Goal: Information Seeking & Learning: Learn about a topic

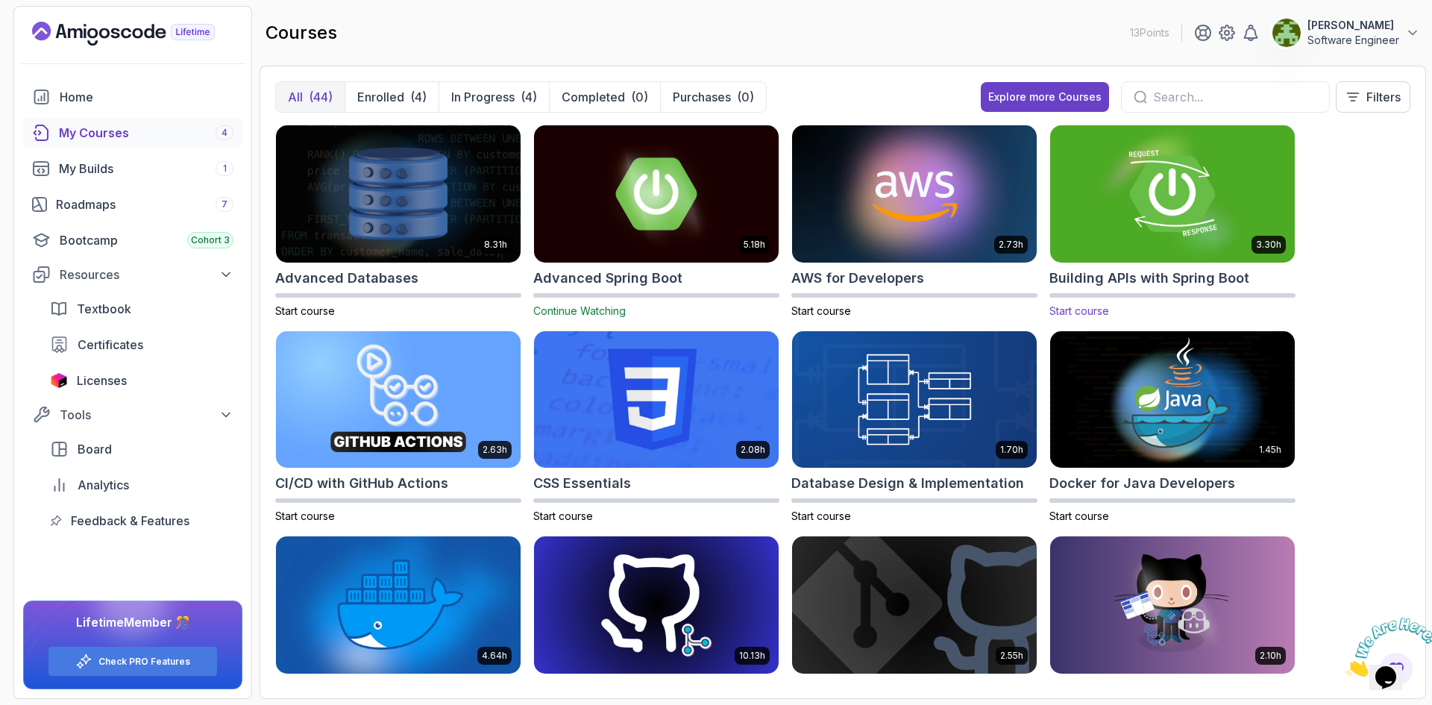
click at [1101, 188] on img at bounding box center [1172, 194] width 256 height 144
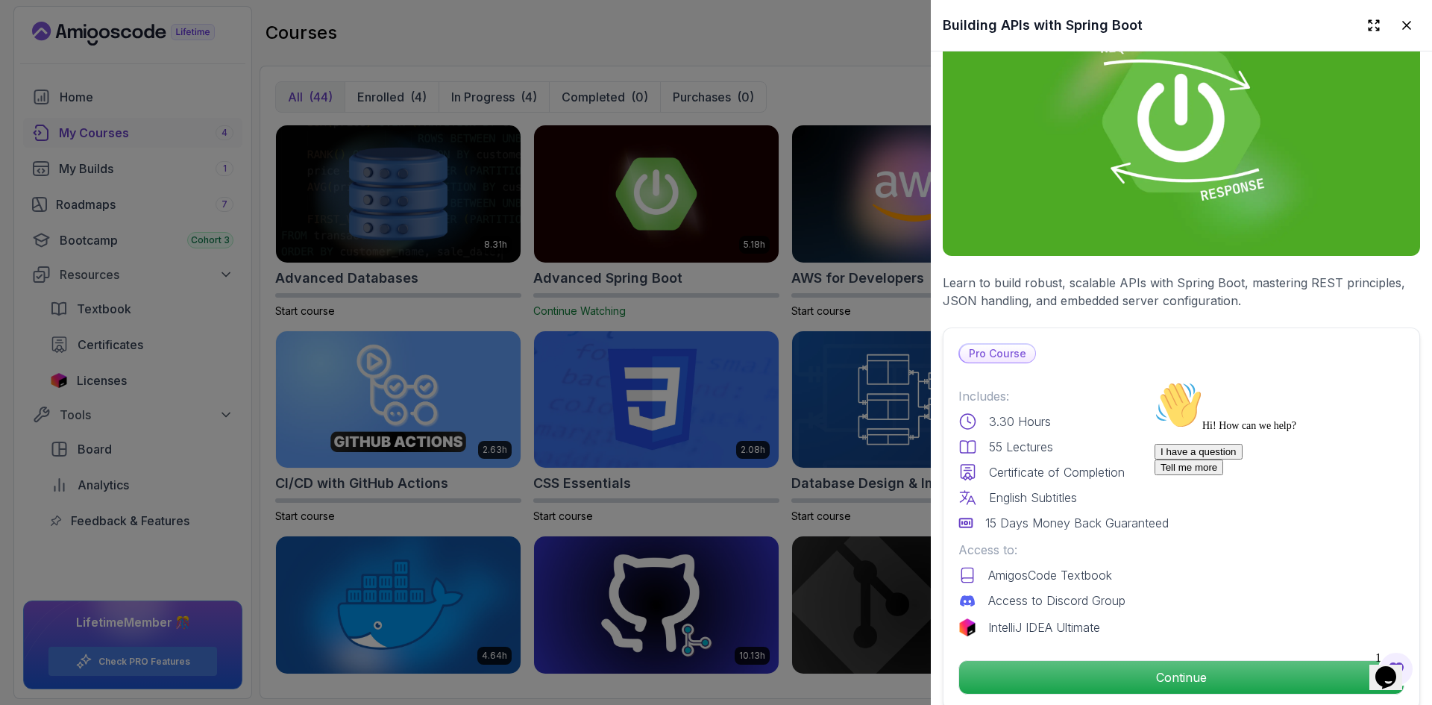
scroll to position [149, 0]
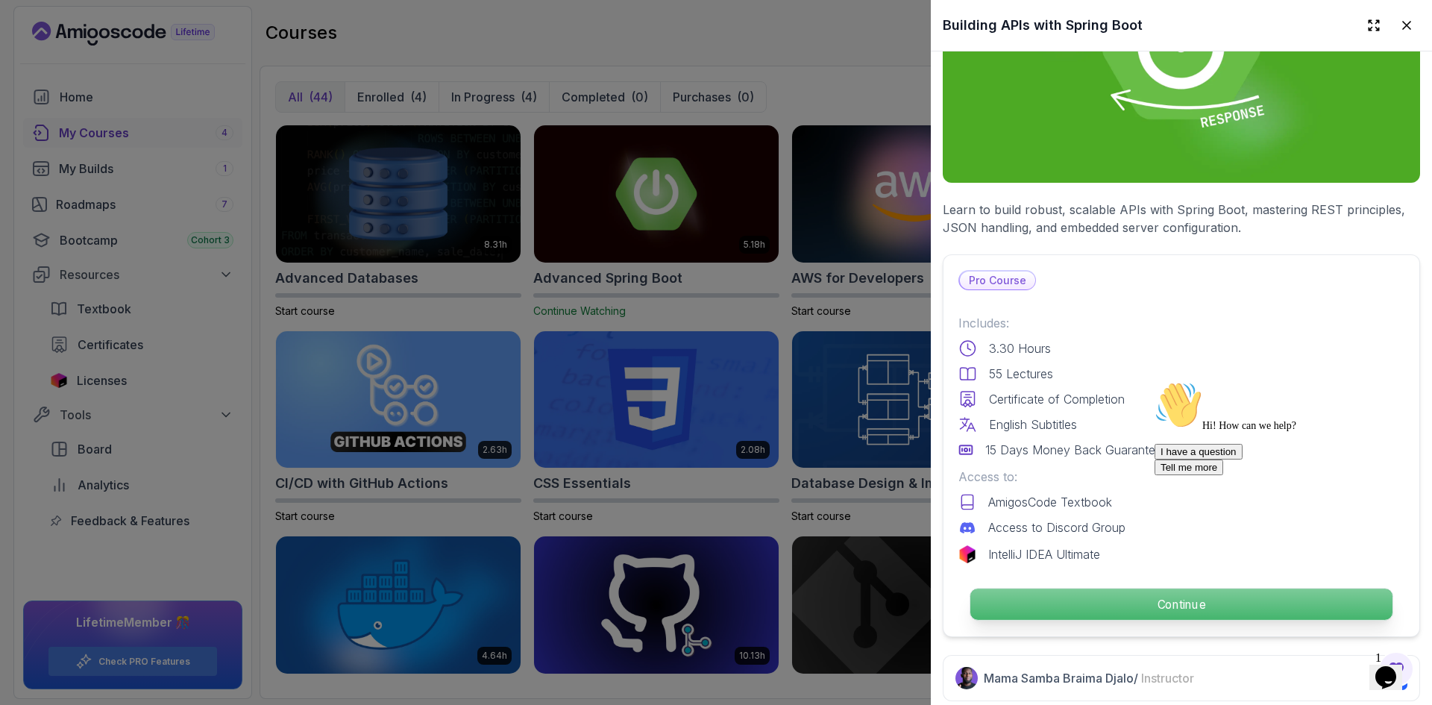
click at [1127, 598] on p "Continue" at bounding box center [1181, 603] width 422 height 31
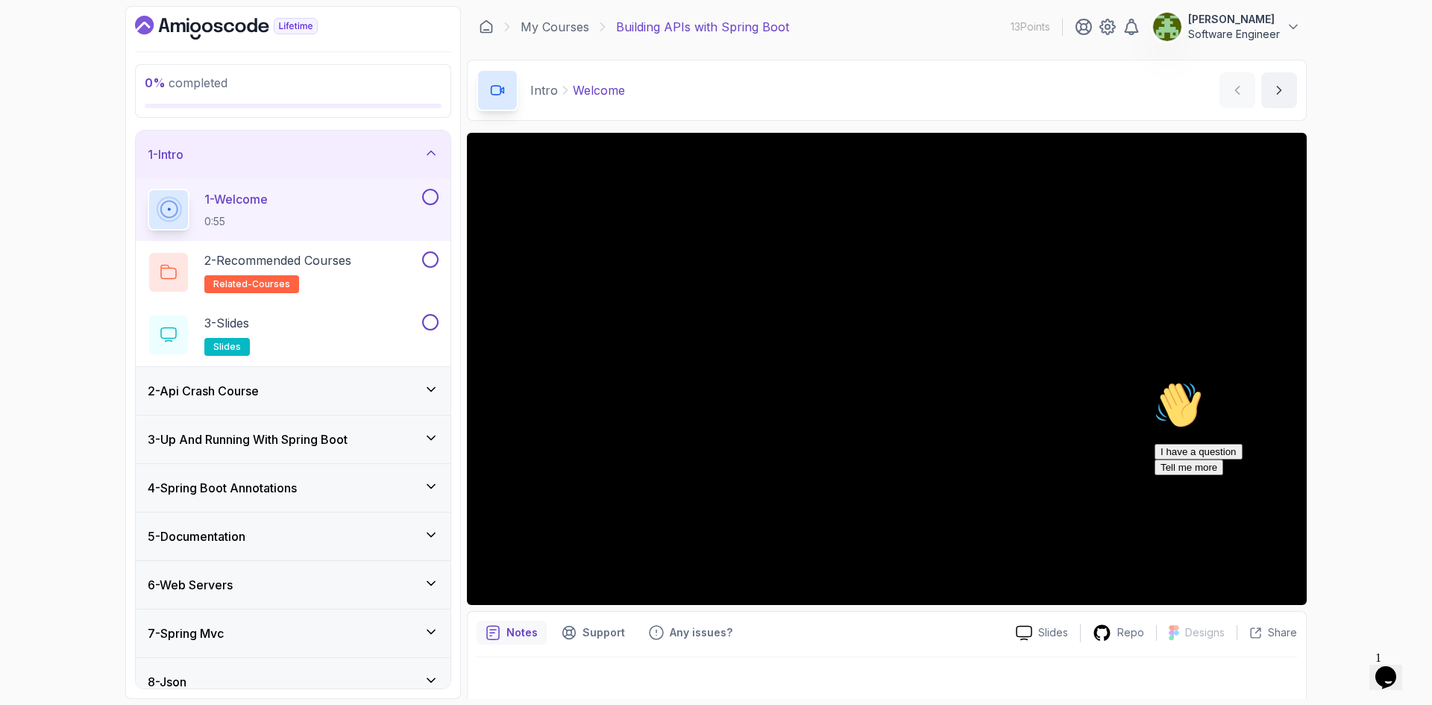
click at [1154, 381] on icon "Chat attention grabber" at bounding box center [1154, 381] width 0 height 0
click at [1345, 666] on icon "Close" at bounding box center [1345, 672] width 0 height 13
click at [1394, 672] on icon "Opens Chat This icon Opens the chat window." at bounding box center [1385, 677] width 24 height 24
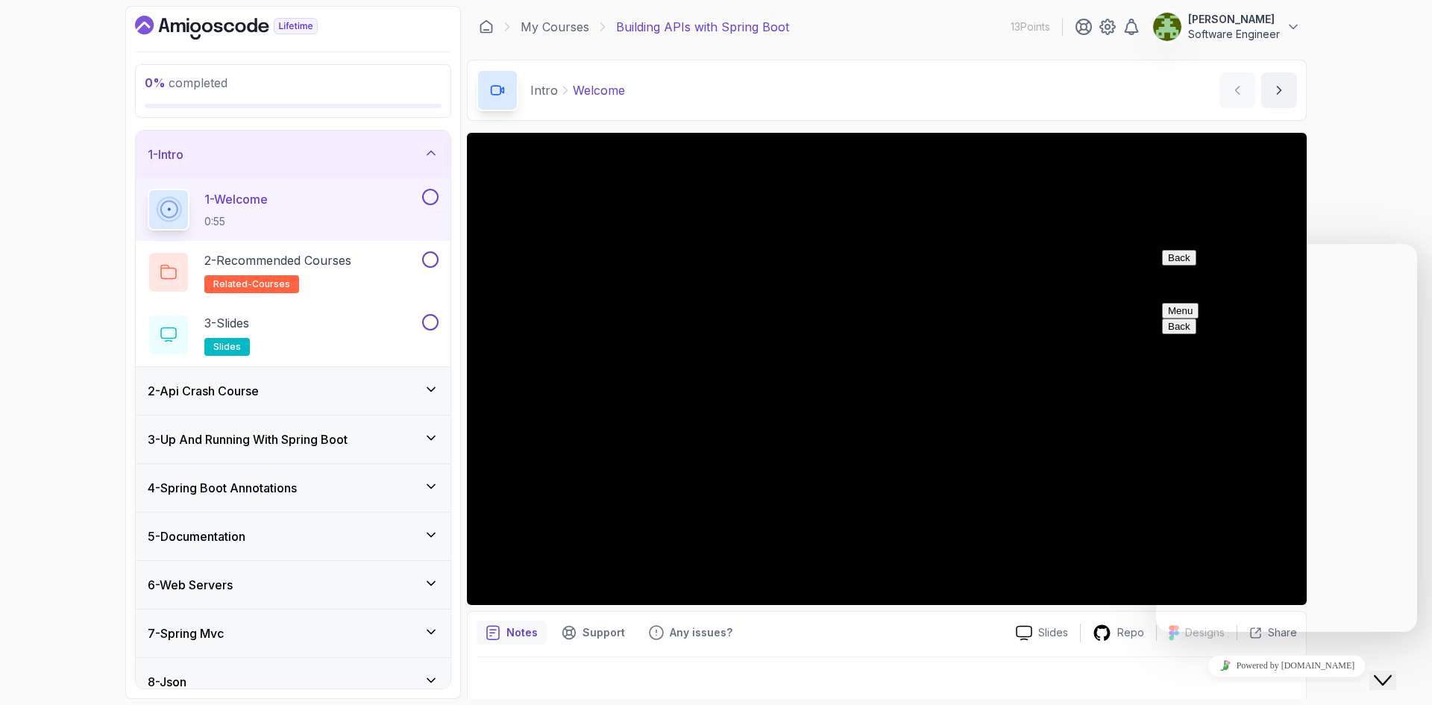
click at [1391, 671] on icon "Close Chat This icon closes the chat window." at bounding box center [1382, 680] width 18 height 18
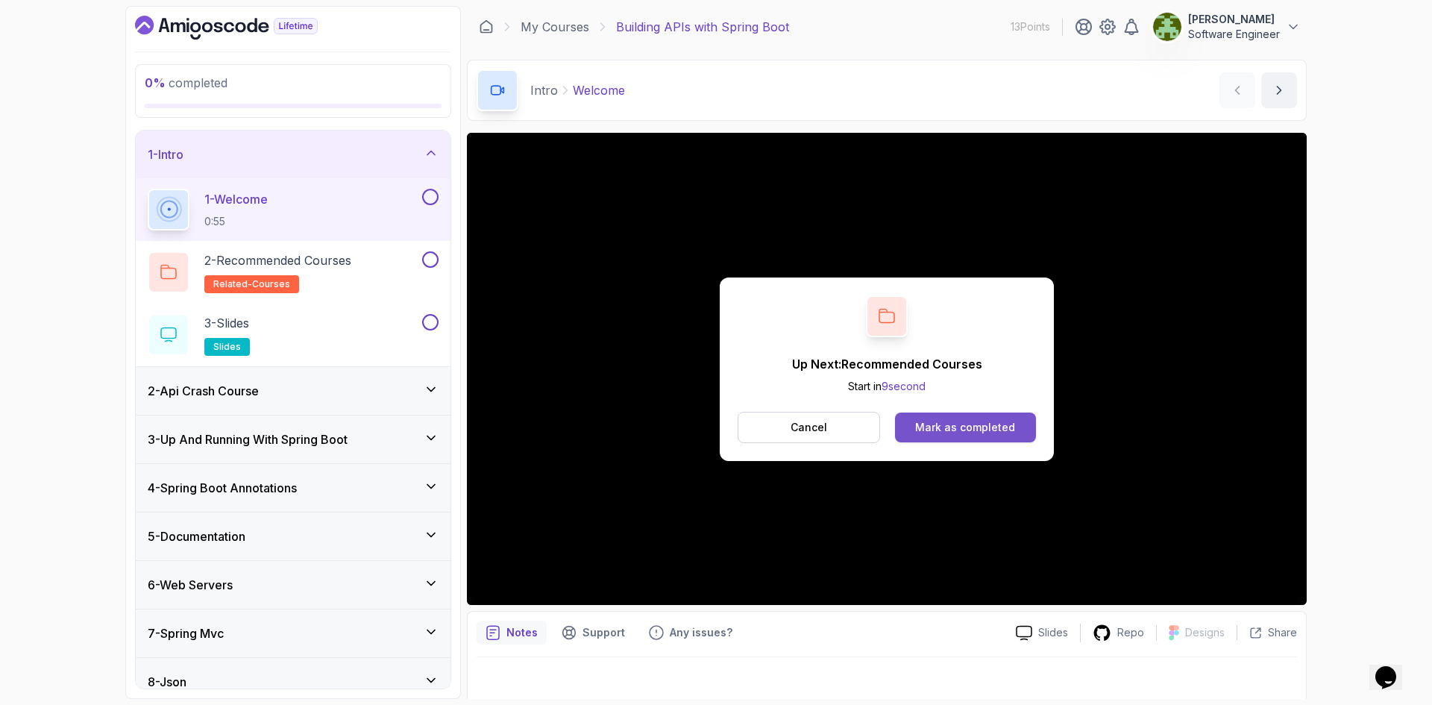
click at [982, 424] on div "Mark as completed" at bounding box center [965, 427] width 100 height 15
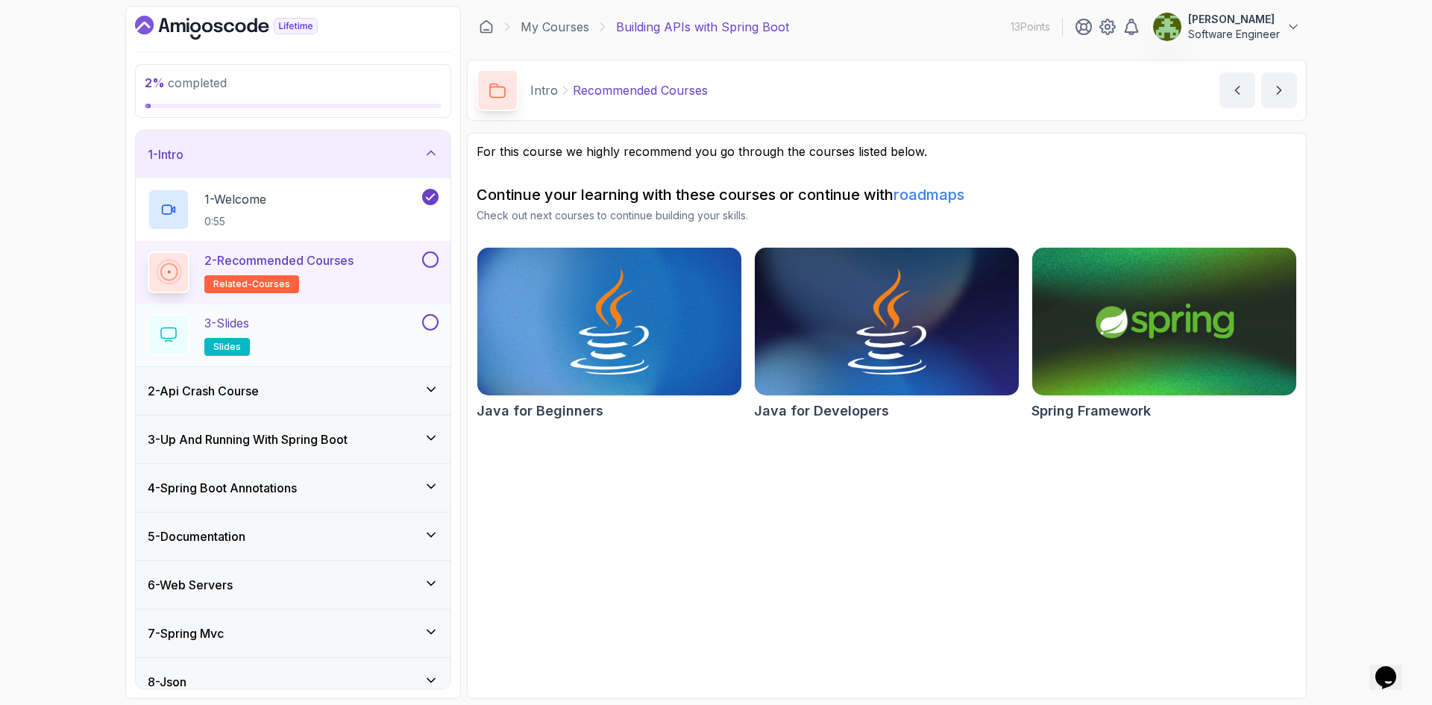
click at [321, 330] on div "3 - Slides slides" at bounding box center [283, 335] width 271 height 42
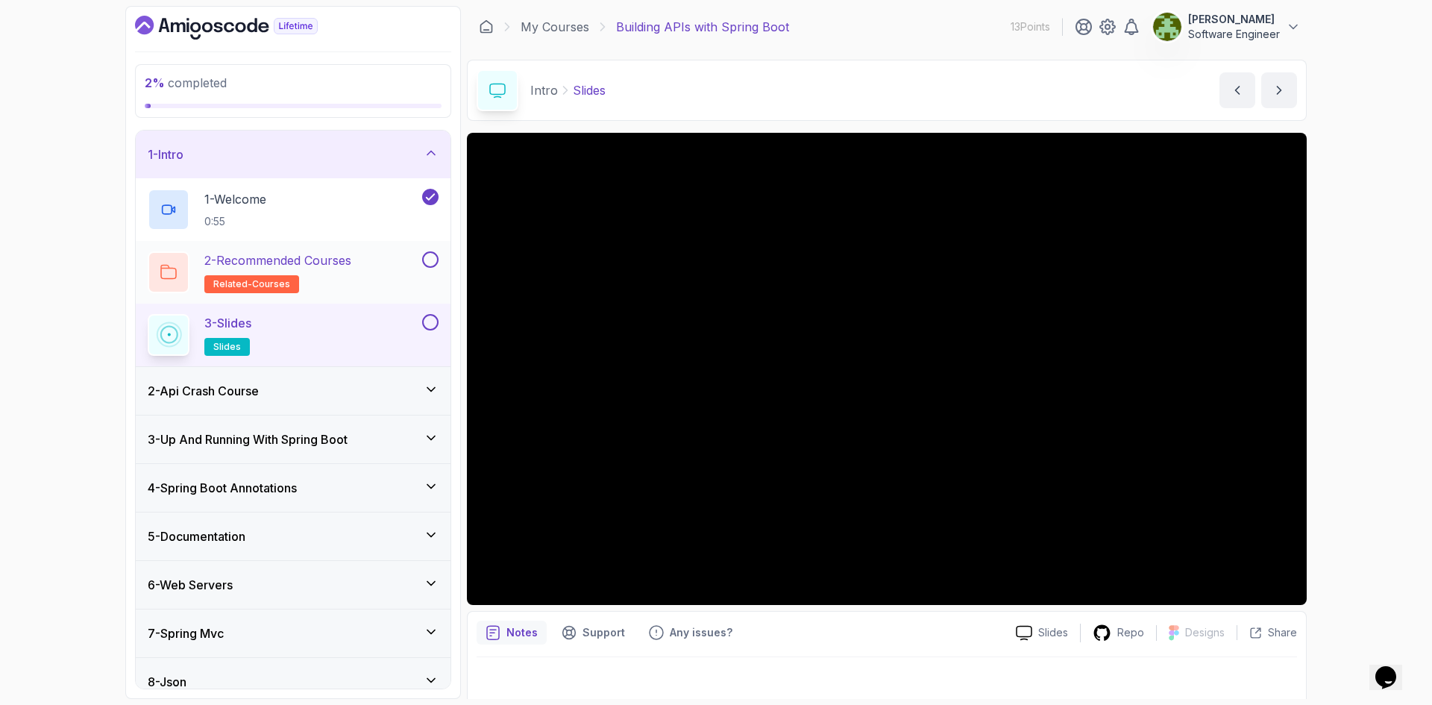
click at [330, 279] on h2 "2 - Recommended Courses related-courses" at bounding box center [277, 272] width 147 height 42
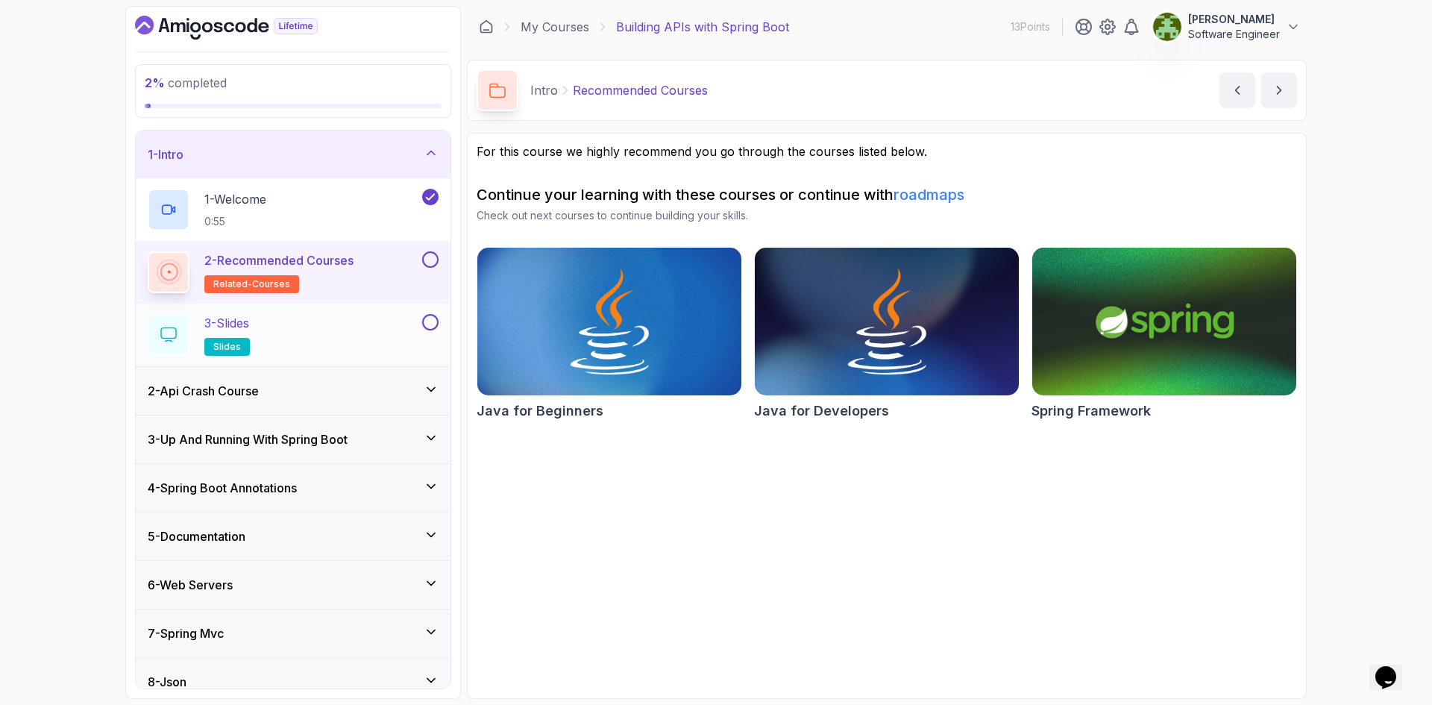
click at [311, 336] on div "3 - Slides slides" at bounding box center [283, 335] width 271 height 42
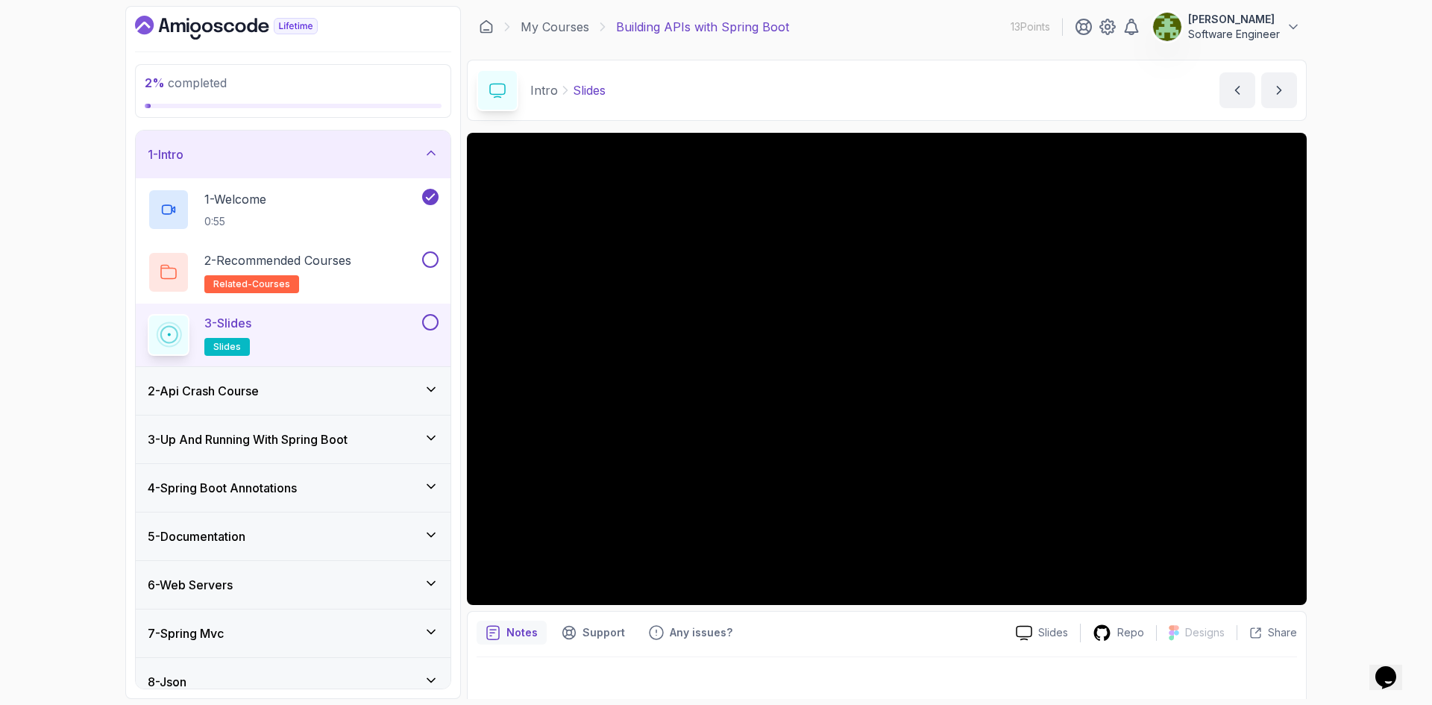
click at [415, 390] on div "2 - Api Crash Course" at bounding box center [293, 391] width 291 height 18
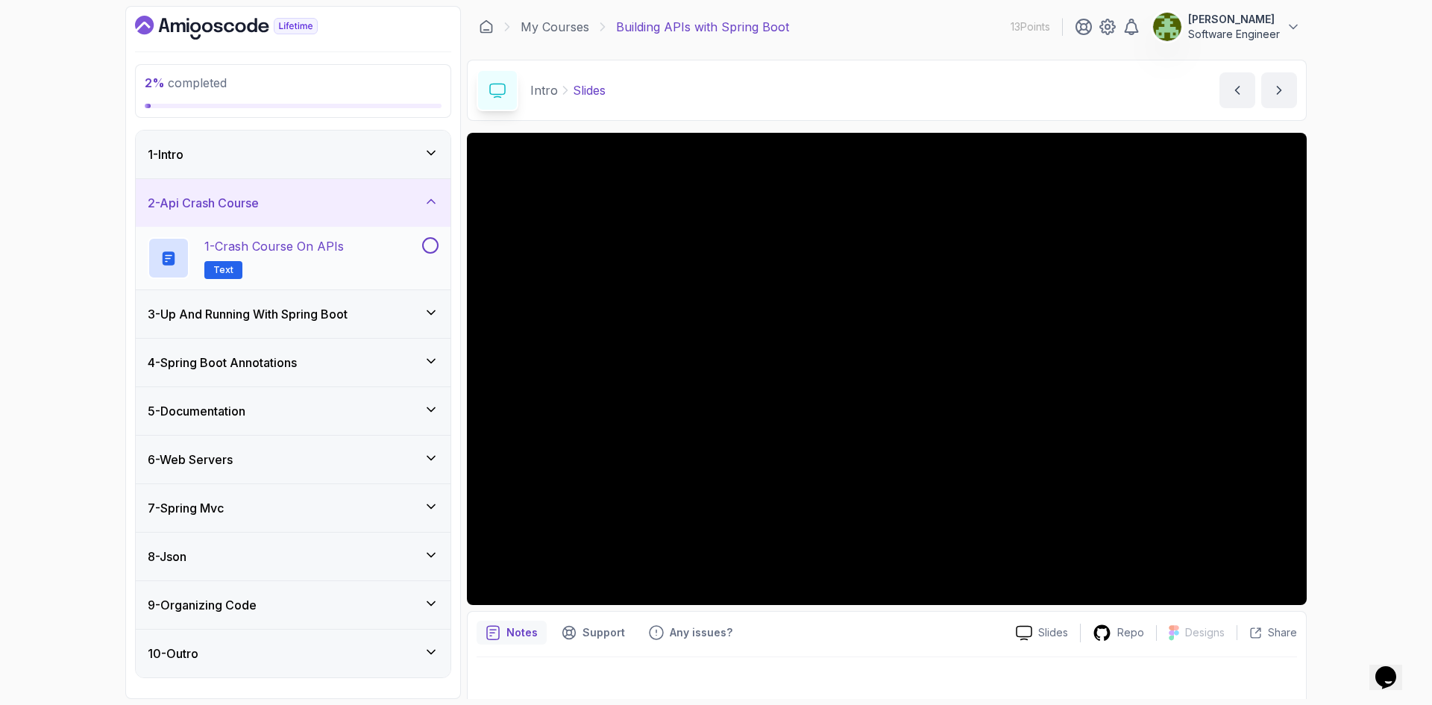
click at [215, 269] on span "Text" at bounding box center [223, 270] width 20 height 12
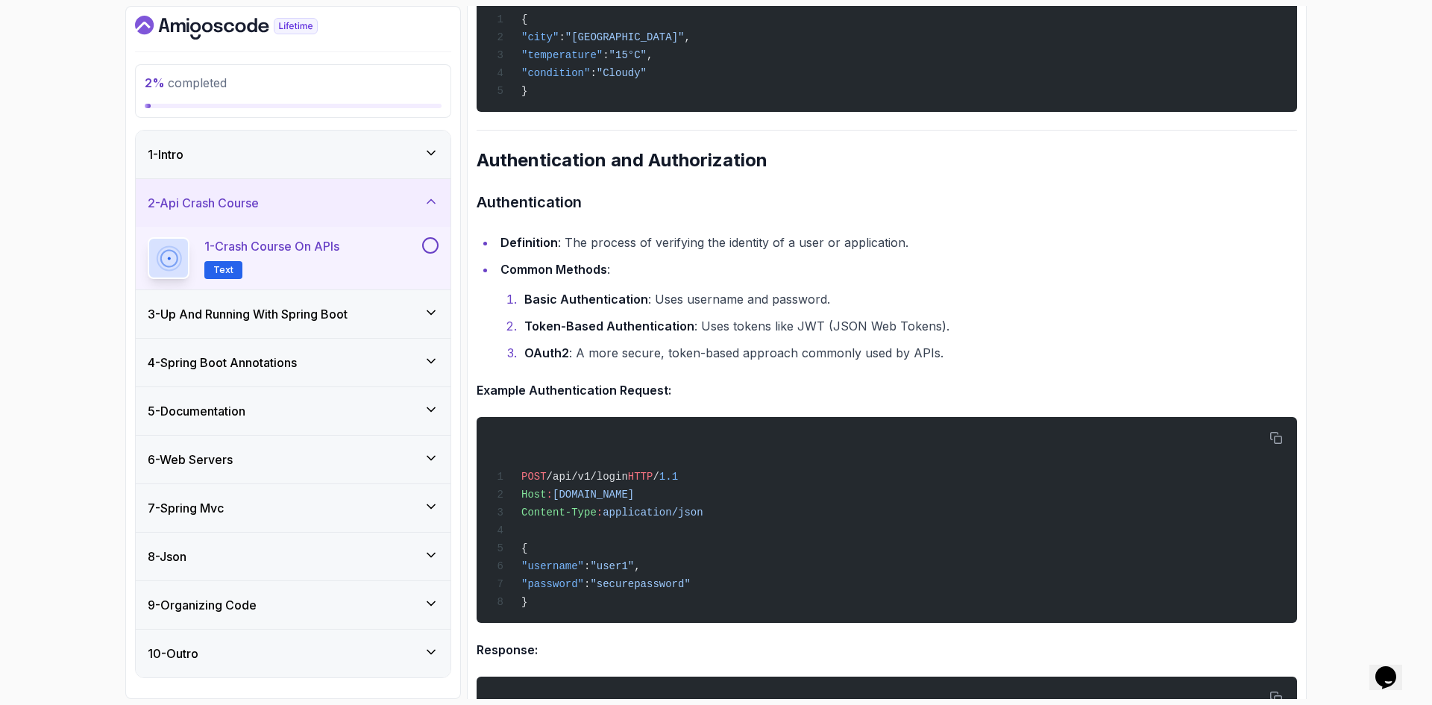
scroll to position [1693, 0]
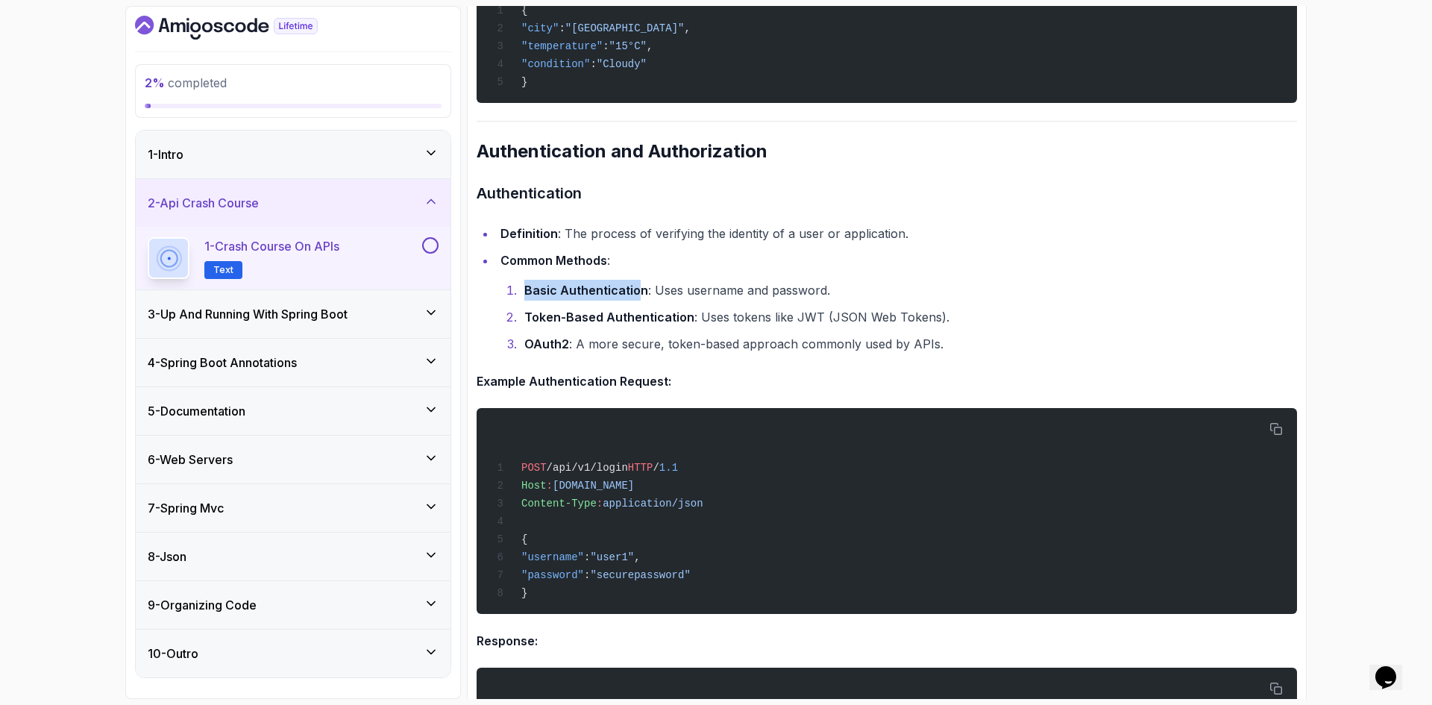
drag, startPoint x: 526, startPoint y: 295, endPoint x: 638, endPoint y: 293, distance: 112.6
click at [638, 293] on strong "Basic Authentication" at bounding box center [586, 290] width 124 height 15
drag, startPoint x: 820, startPoint y: 297, endPoint x: 650, endPoint y: 295, distance: 170.0
click at [650, 295] on li "Basic Authentication : Uses username and password." at bounding box center [908, 290] width 777 height 21
drag, startPoint x: 824, startPoint y: 321, endPoint x: 926, endPoint y: 317, distance: 102.2
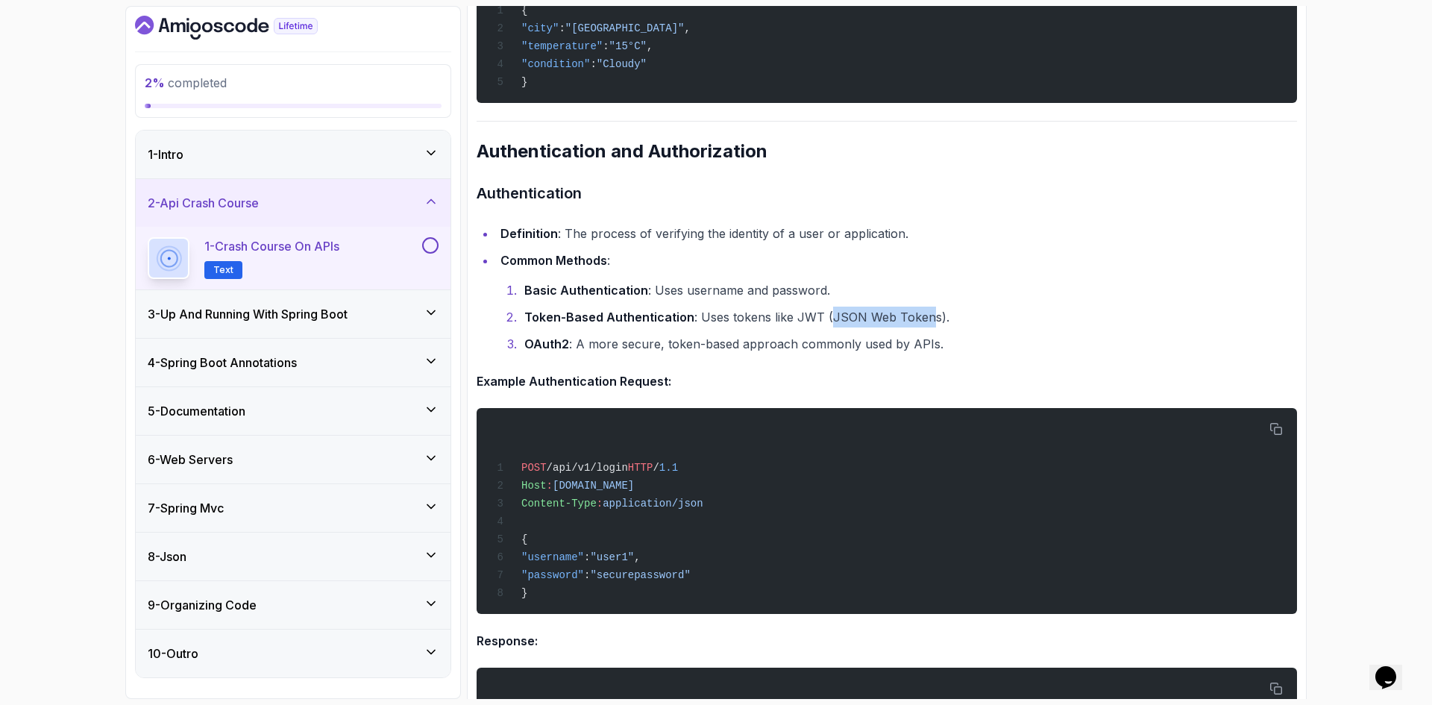
click at [926, 317] on li "Token-Based Authentication : Uses tokens like JWT (JSON Web Tokens)." at bounding box center [908, 316] width 777 height 21
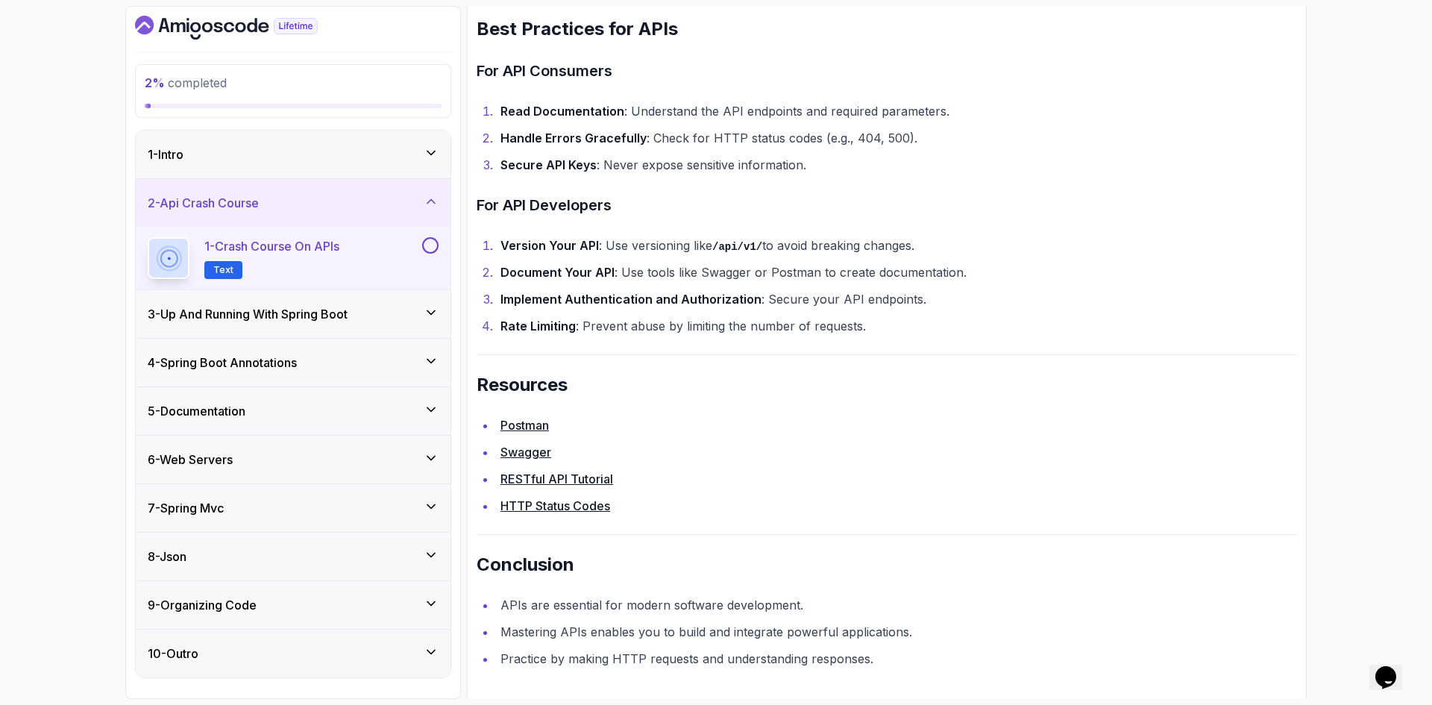
scroll to position [3035, 0]
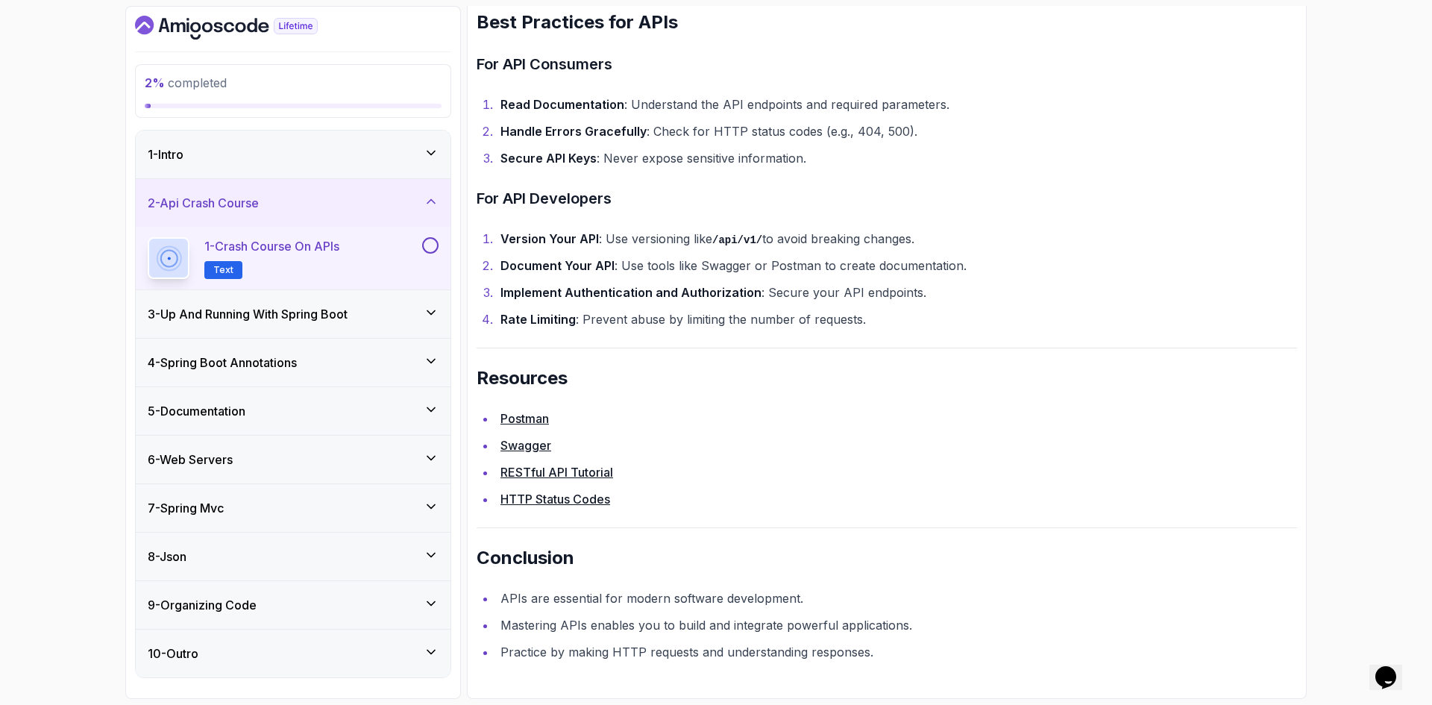
click at [430, 242] on button at bounding box center [430, 245] width 16 height 16
click at [433, 145] on div "1 - Intro" at bounding box center [293, 154] width 315 height 48
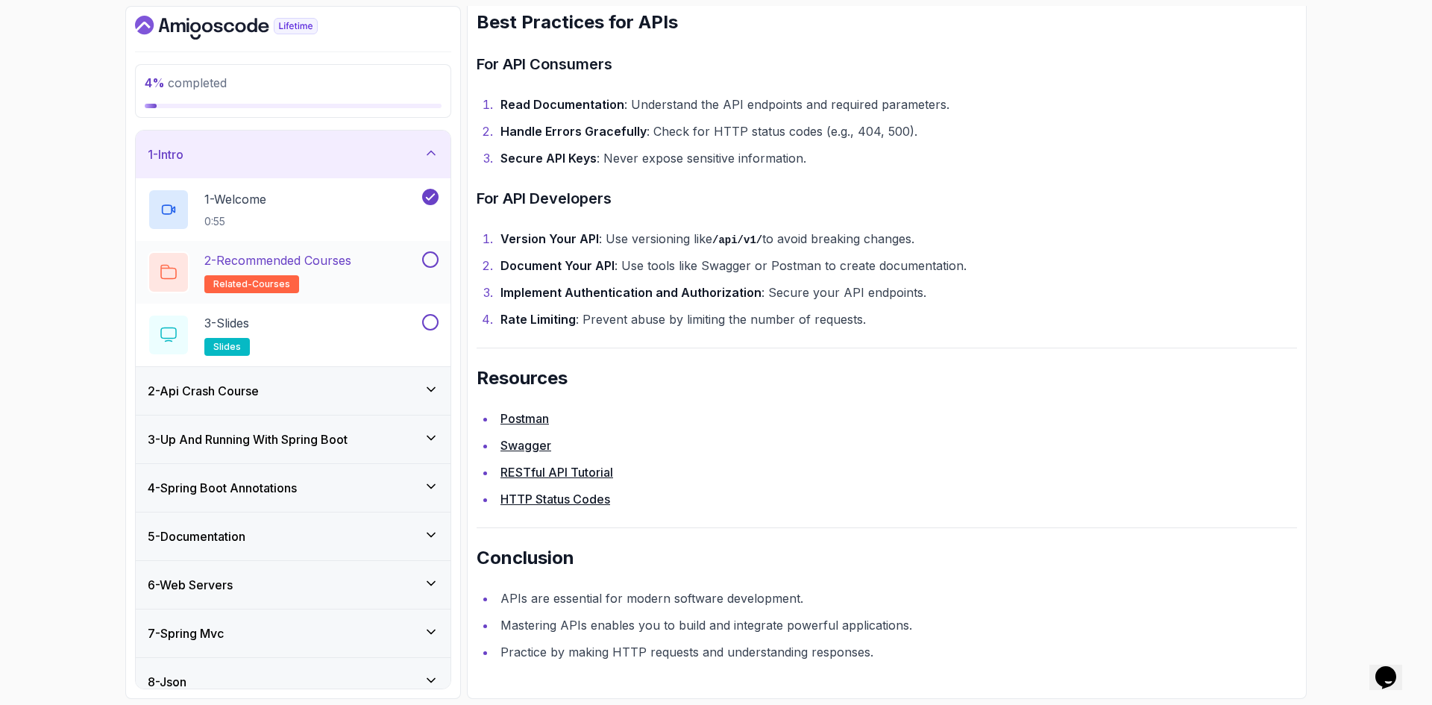
click at [432, 252] on button at bounding box center [430, 259] width 16 height 16
click at [429, 322] on button at bounding box center [430, 322] width 16 height 16
click at [430, 396] on icon at bounding box center [431, 389] width 15 height 15
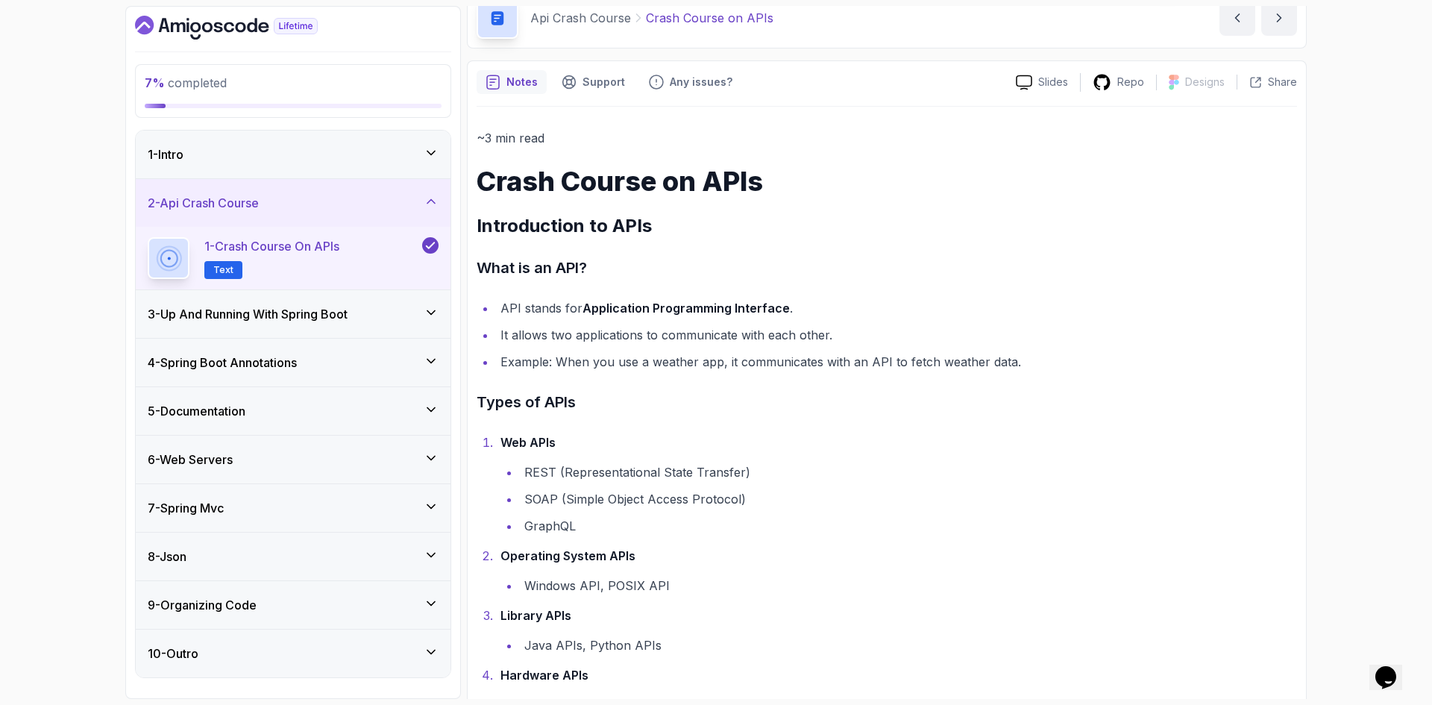
scroll to position [0, 0]
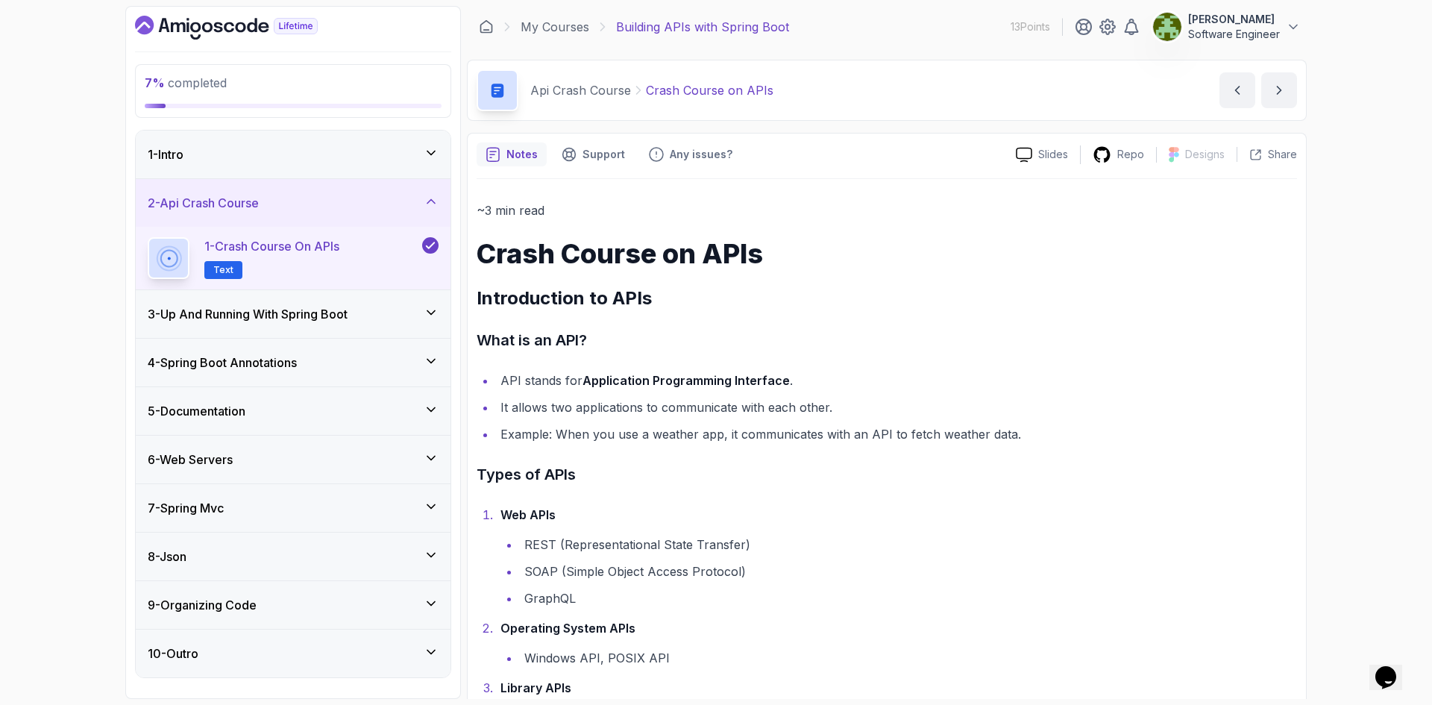
click at [1277, 89] on icon "next content" at bounding box center [1278, 90] width 15 height 15
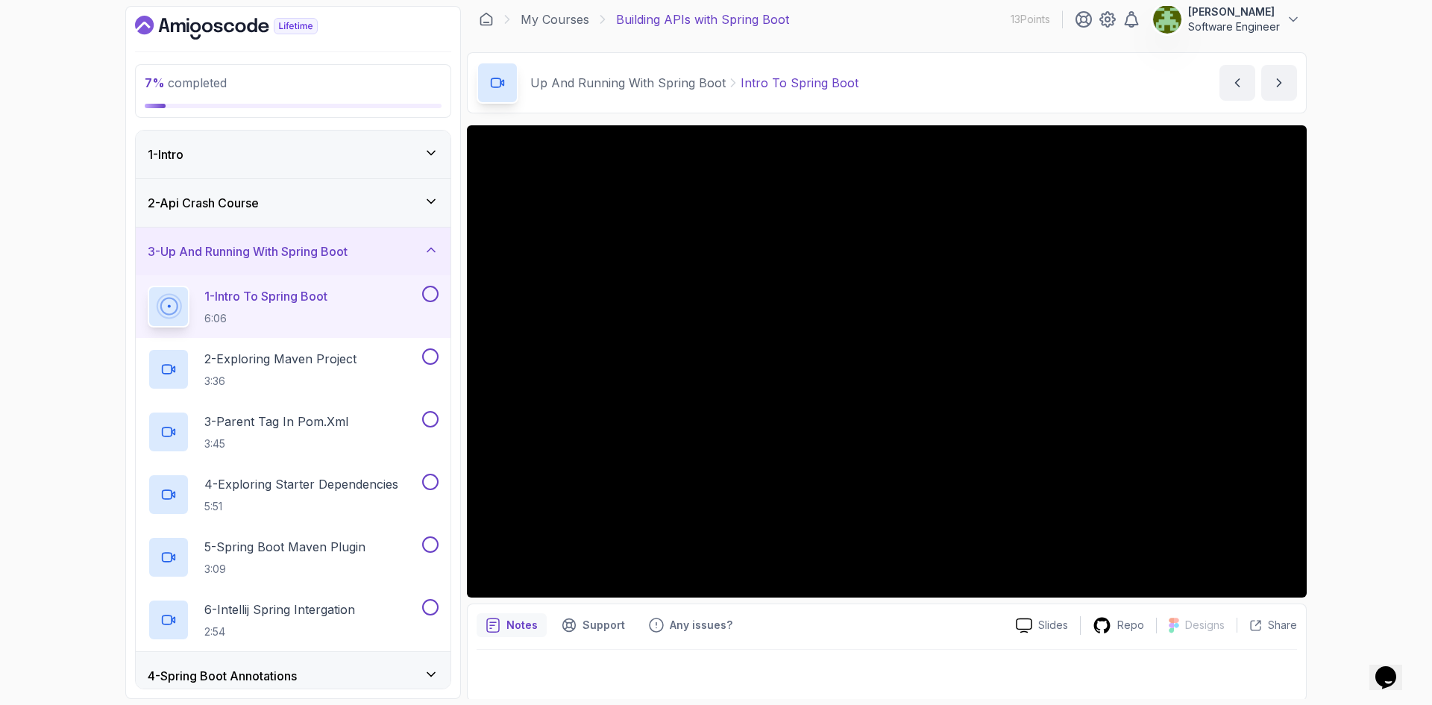
scroll to position [10, 0]
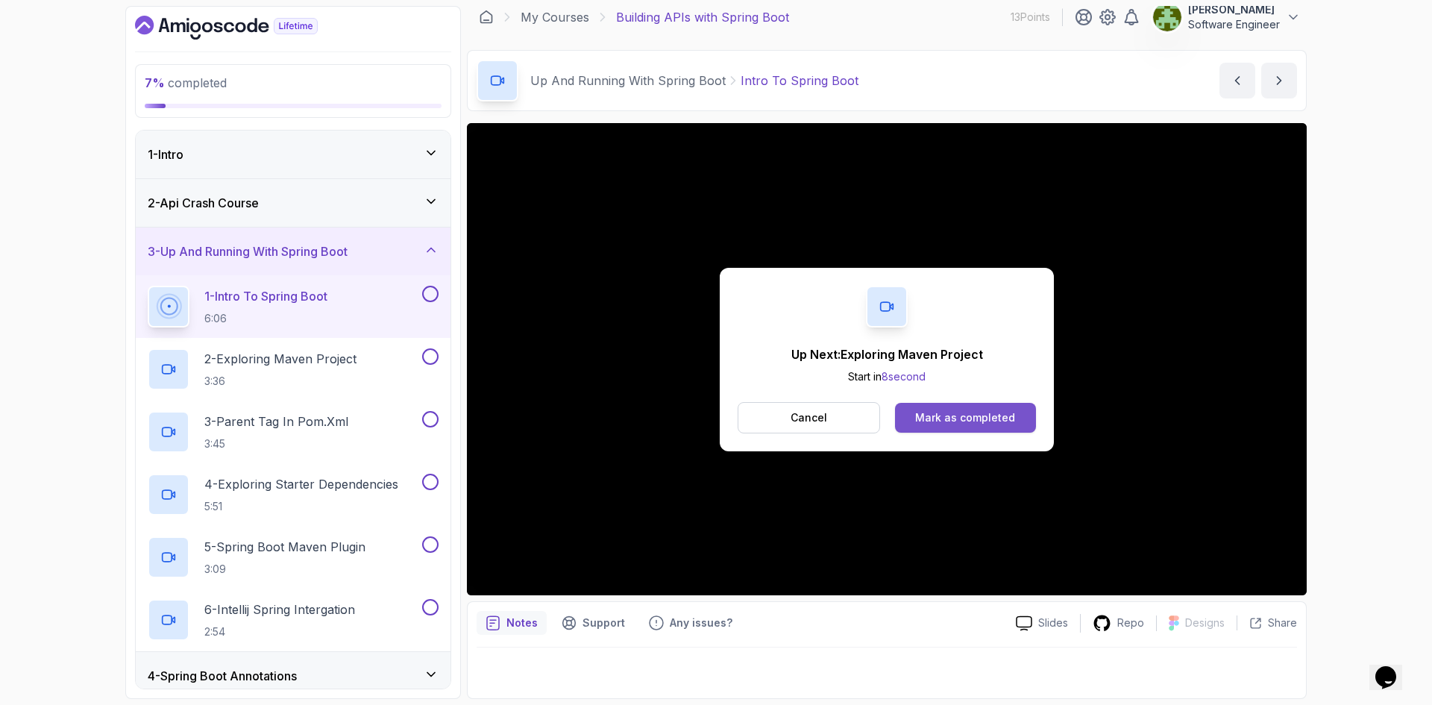
click at [992, 413] on div "Mark as completed" at bounding box center [965, 417] width 100 height 15
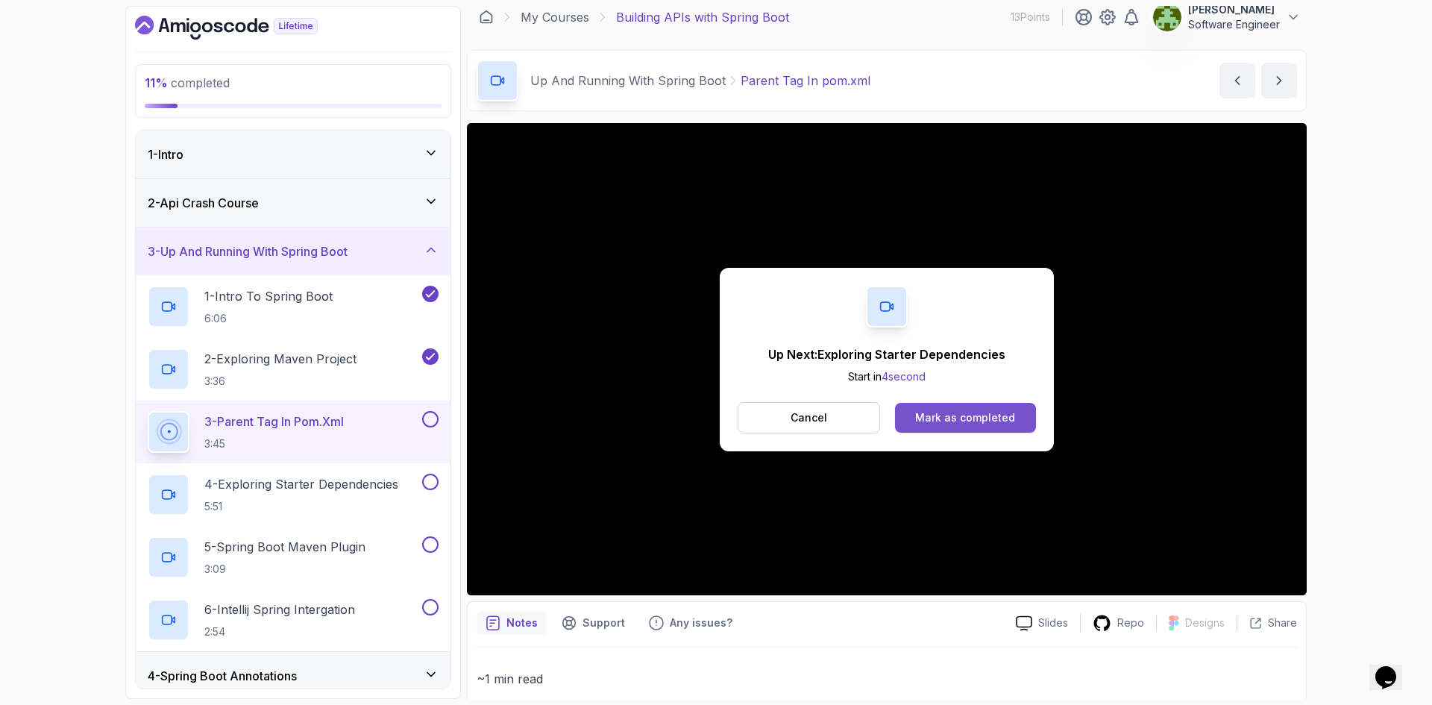
click at [981, 414] on div "Mark as completed" at bounding box center [965, 417] width 100 height 15
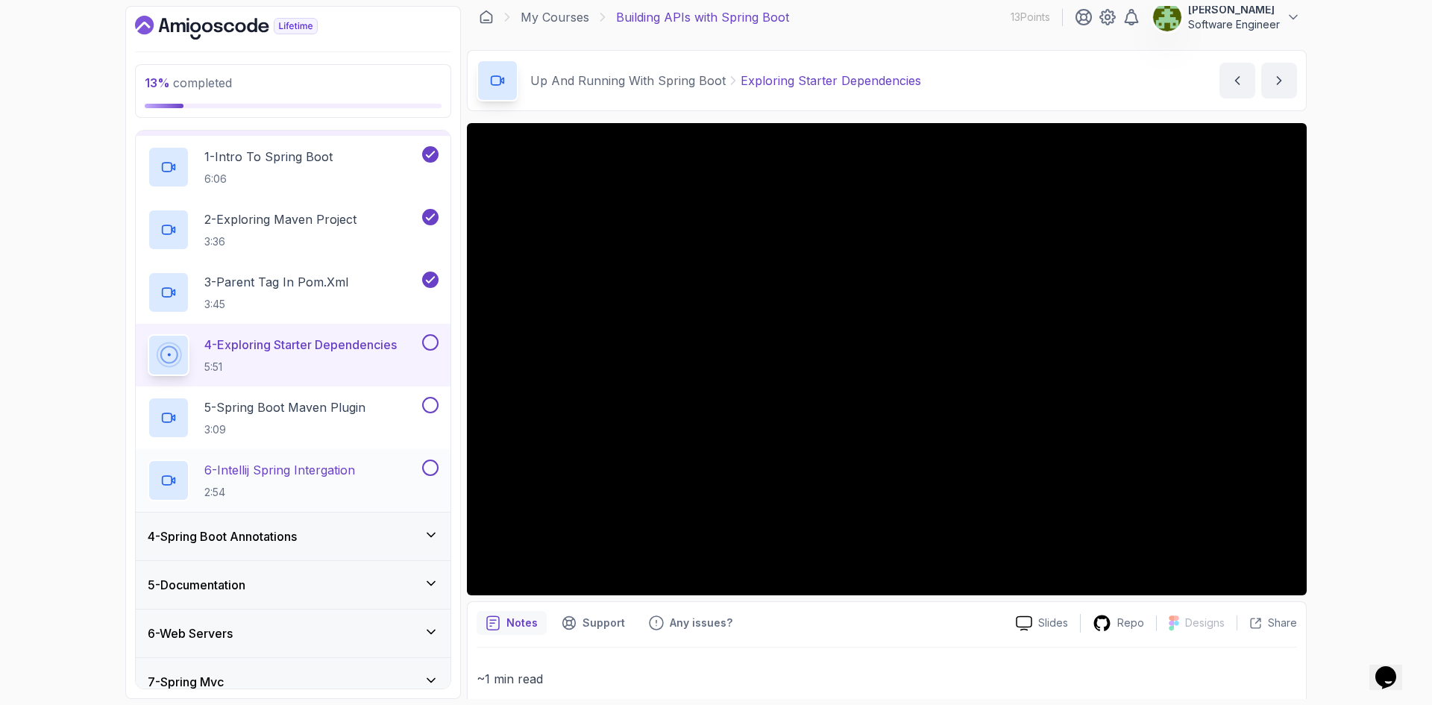
scroll to position [149, 0]
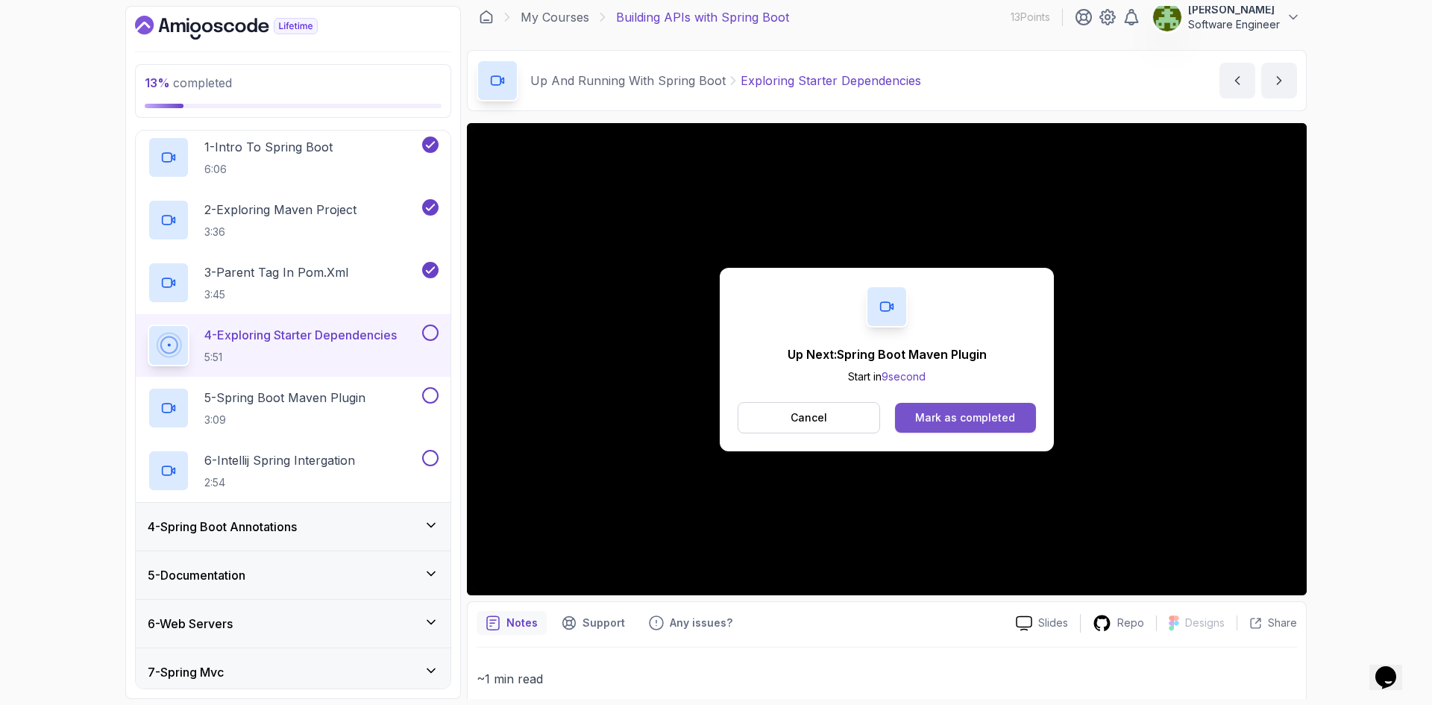
click at [975, 412] on div "Mark as completed" at bounding box center [965, 417] width 100 height 15
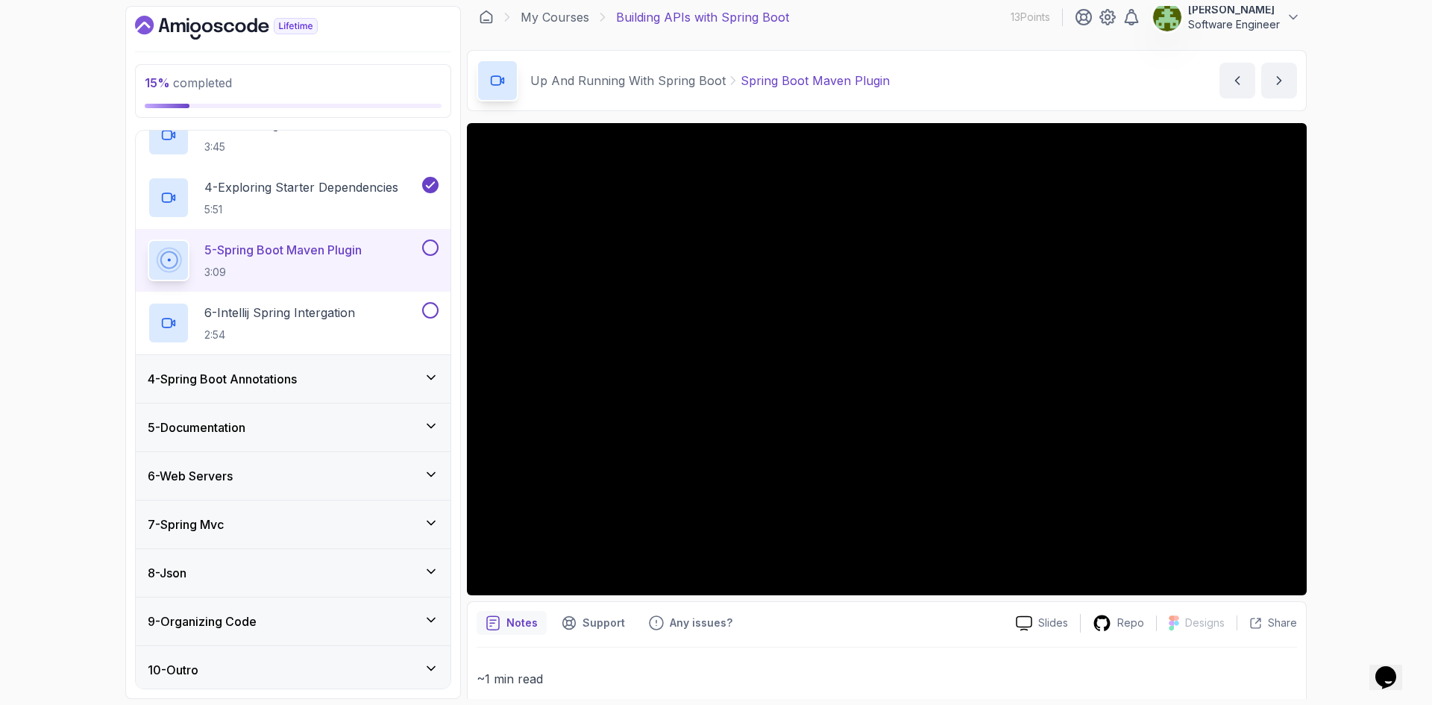
scroll to position [298, 0]
click at [431, 379] on icon at bounding box center [431, 375] width 15 height 15
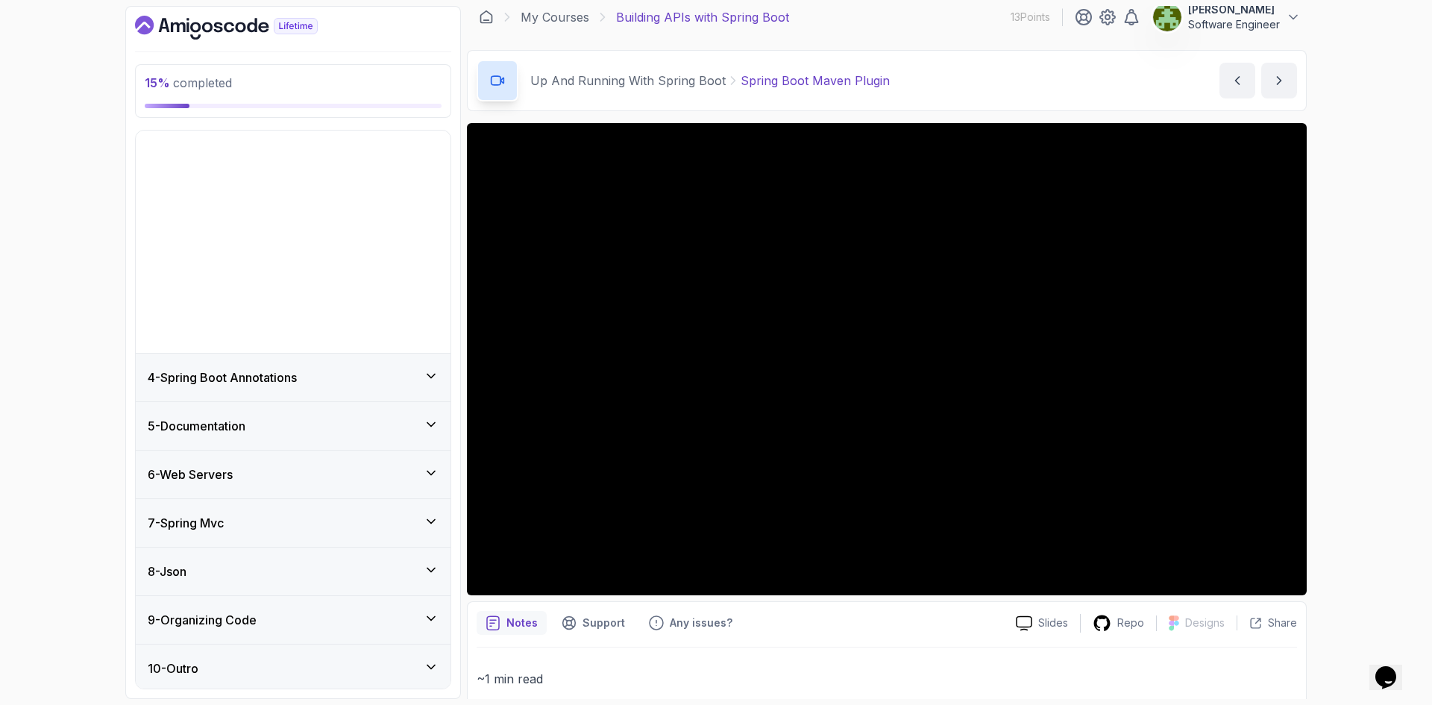
scroll to position [0, 0]
